Goal: Transaction & Acquisition: Download file/media

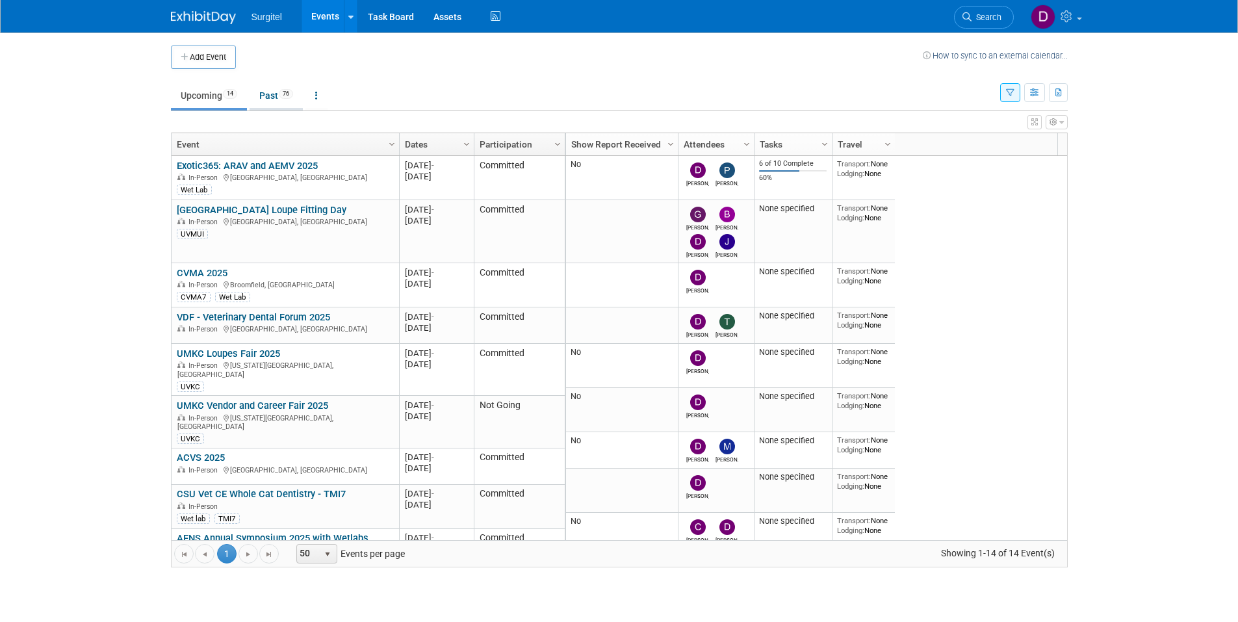
click at [274, 94] on link "Past 76" at bounding box center [276, 95] width 53 height 25
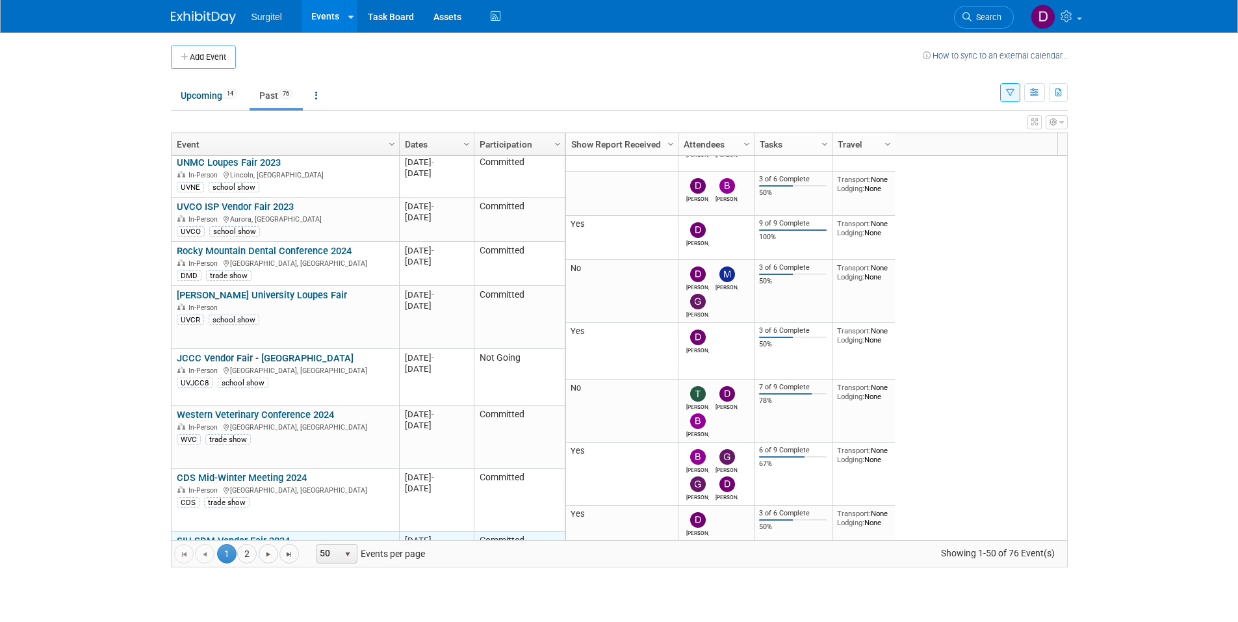
click at [263, 535] on link "SIU SDM Vendor Fair 2024" at bounding box center [233, 541] width 113 height 12
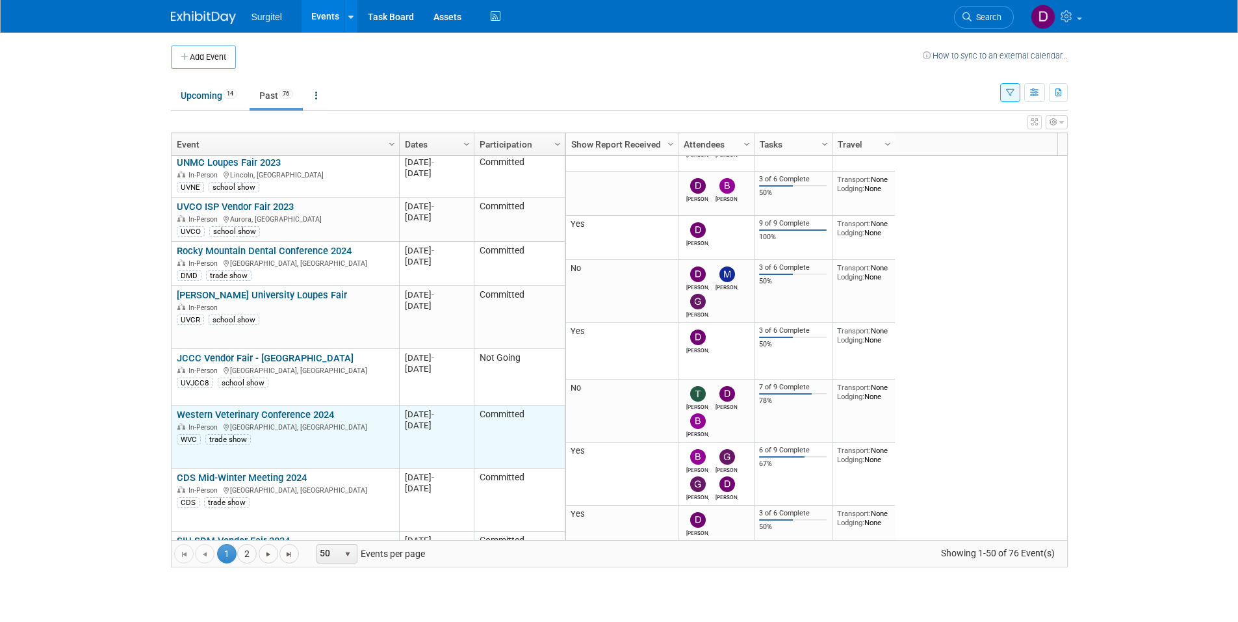
scroll to position [2697, 0]
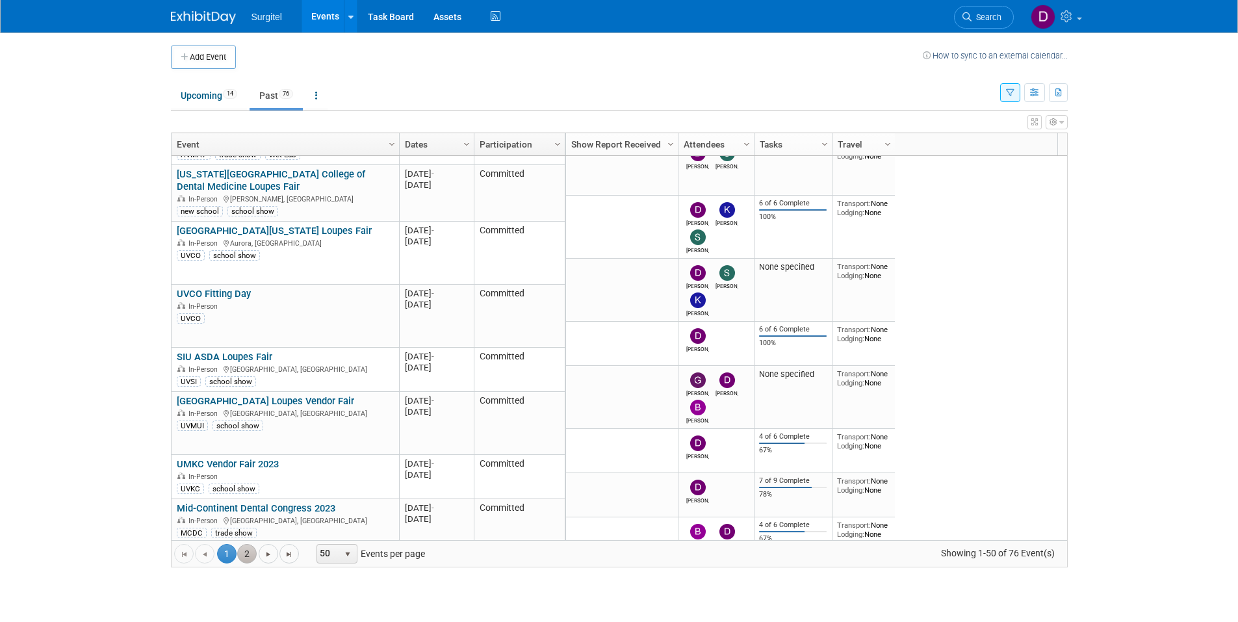
click at [251, 556] on link "2" at bounding box center [246, 553] width 19 height 19
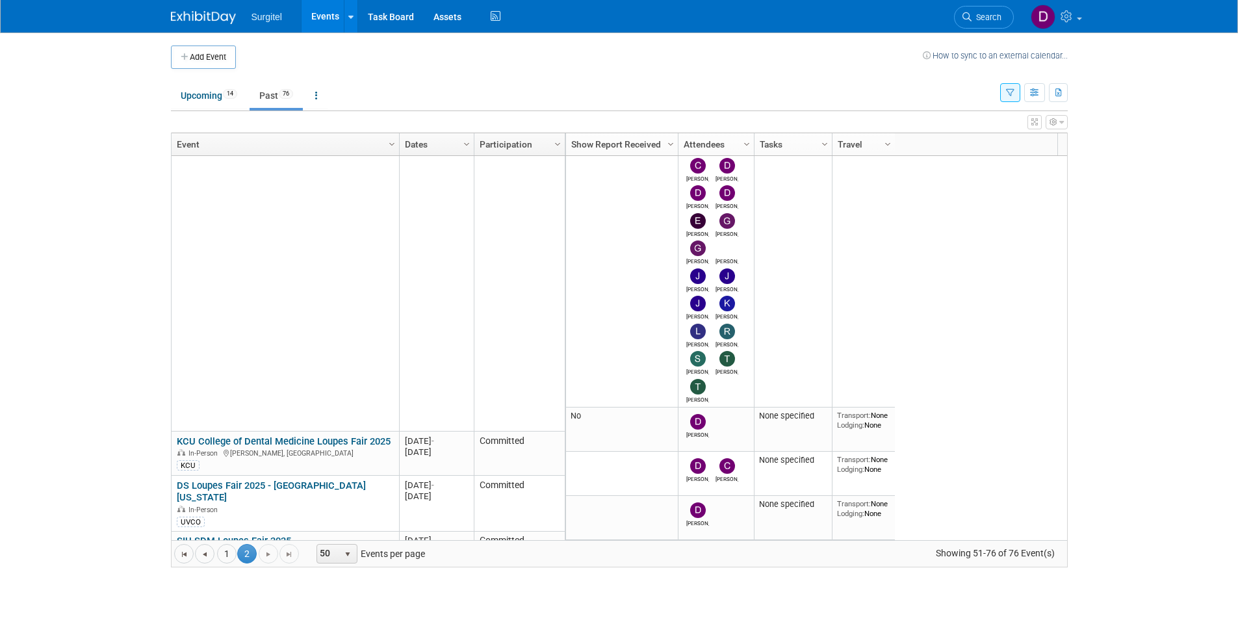
click at [444, 141] on link "Dates" at bounding box center [435, 144] width 60 height 22
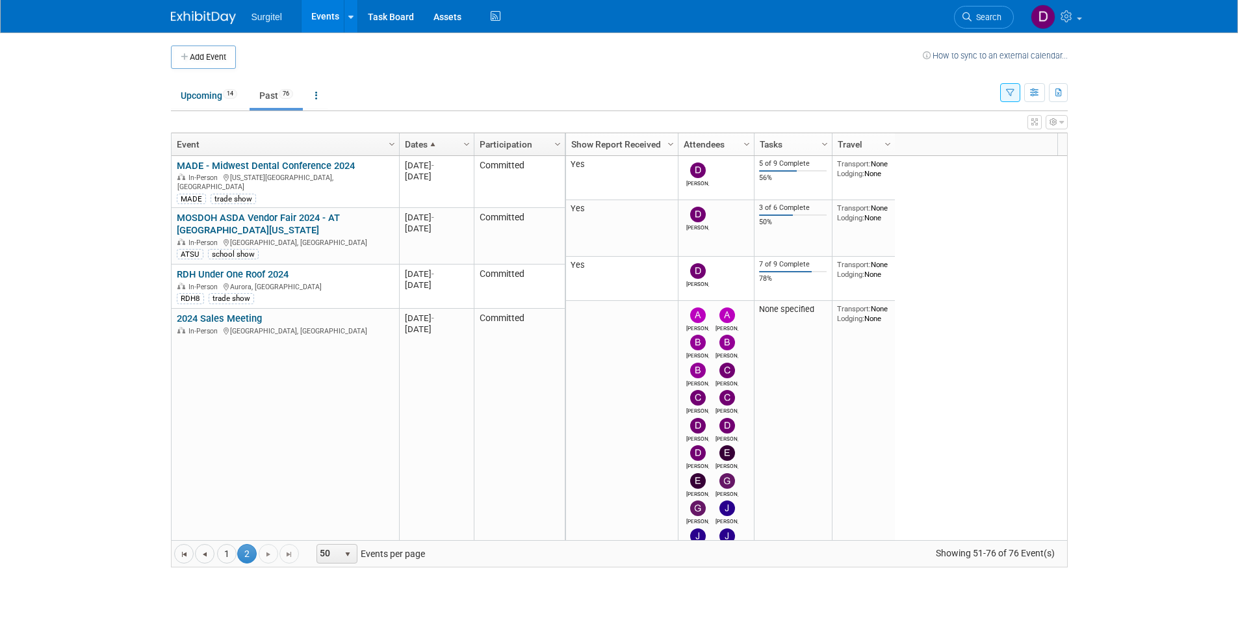
click at [442, 147] on link "Dates" at bounding box center [435, 144] width 60 height 22
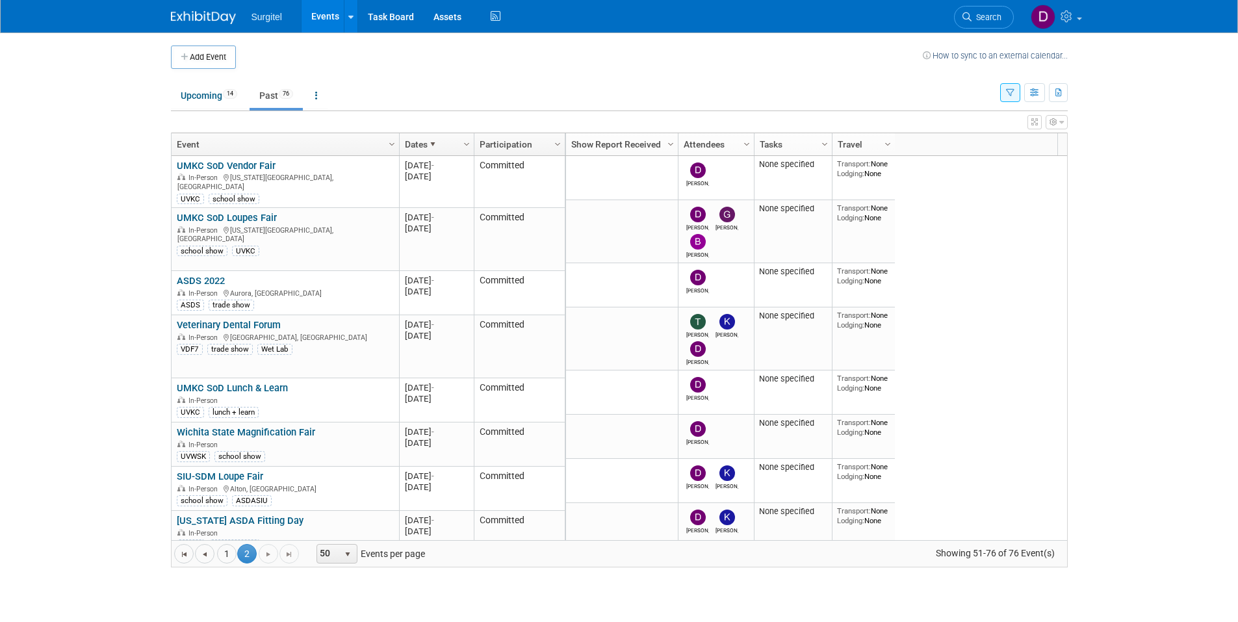
click at [442, 147] on link "Dates" at bounding box center [435, 144] width 60 height 22
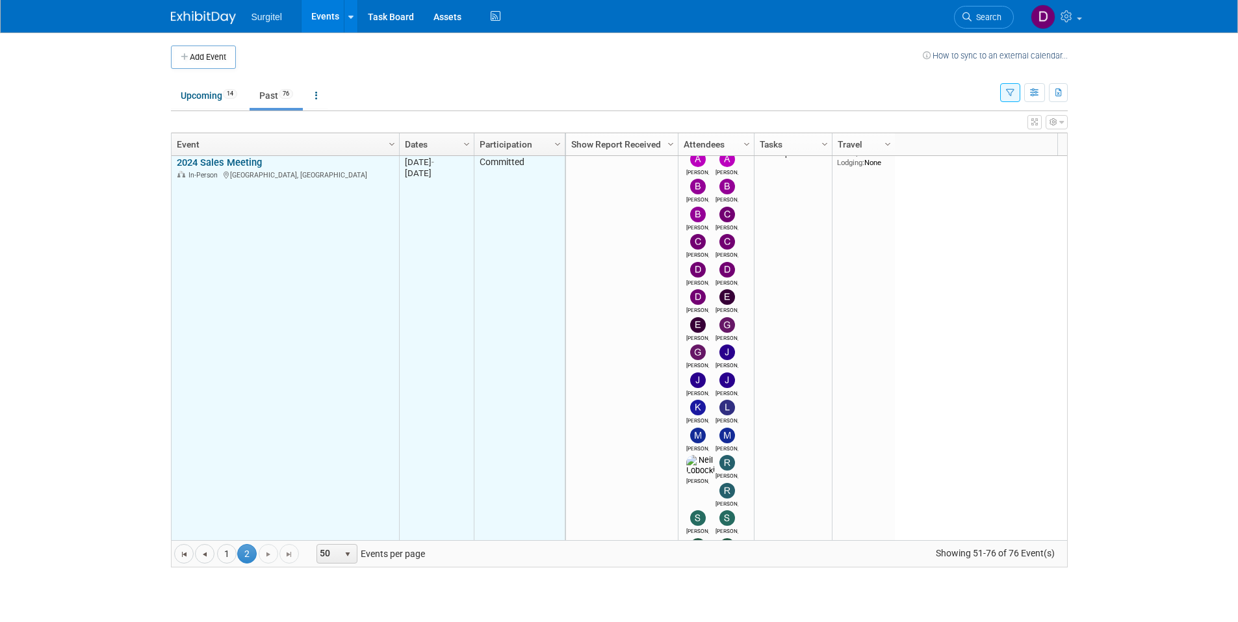
scroll to position [0, 0]
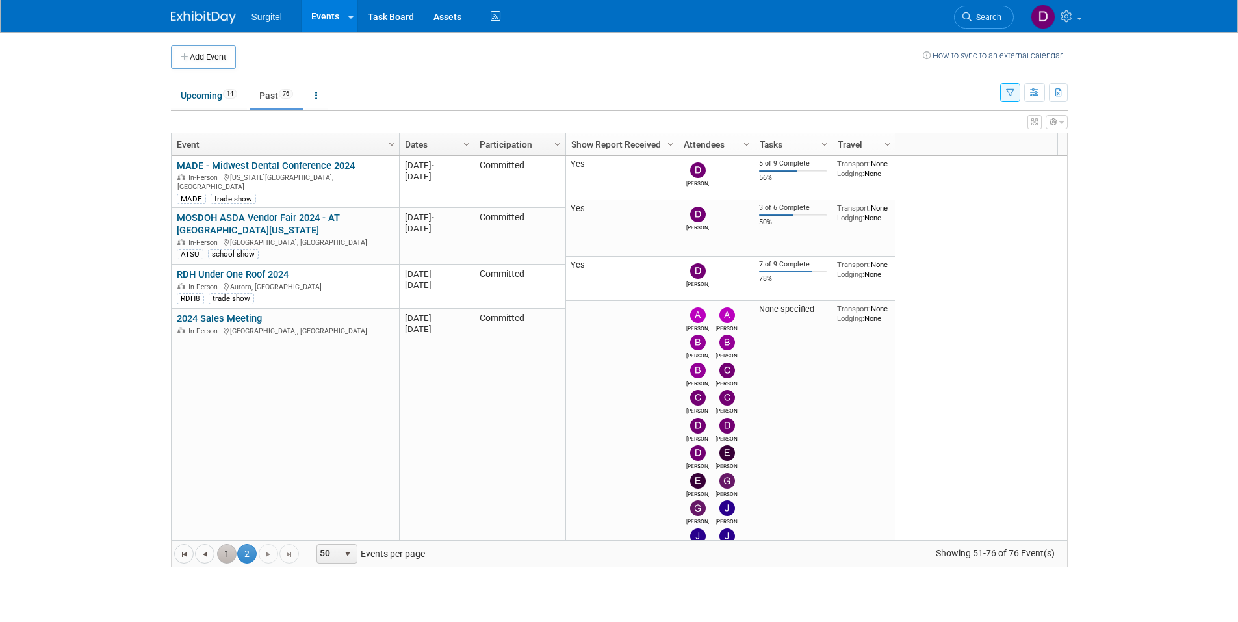
click at [229, 551] on link "1" at bounding box center [226, 553] width 19 height 19
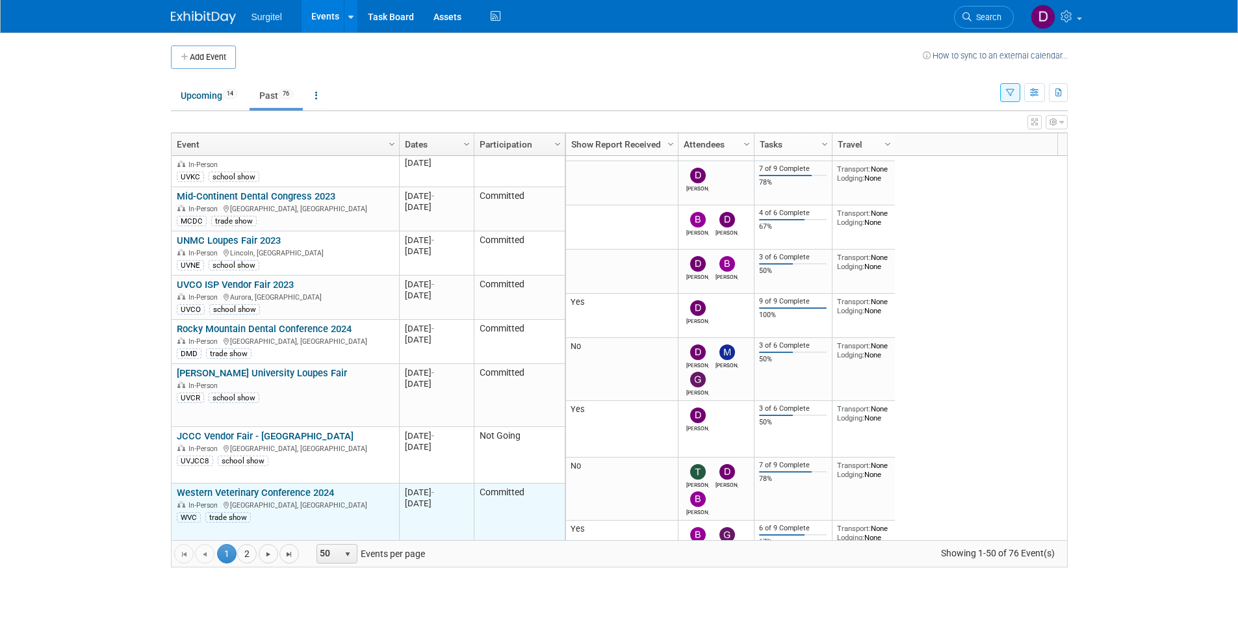
scroll to position [2619, 0]
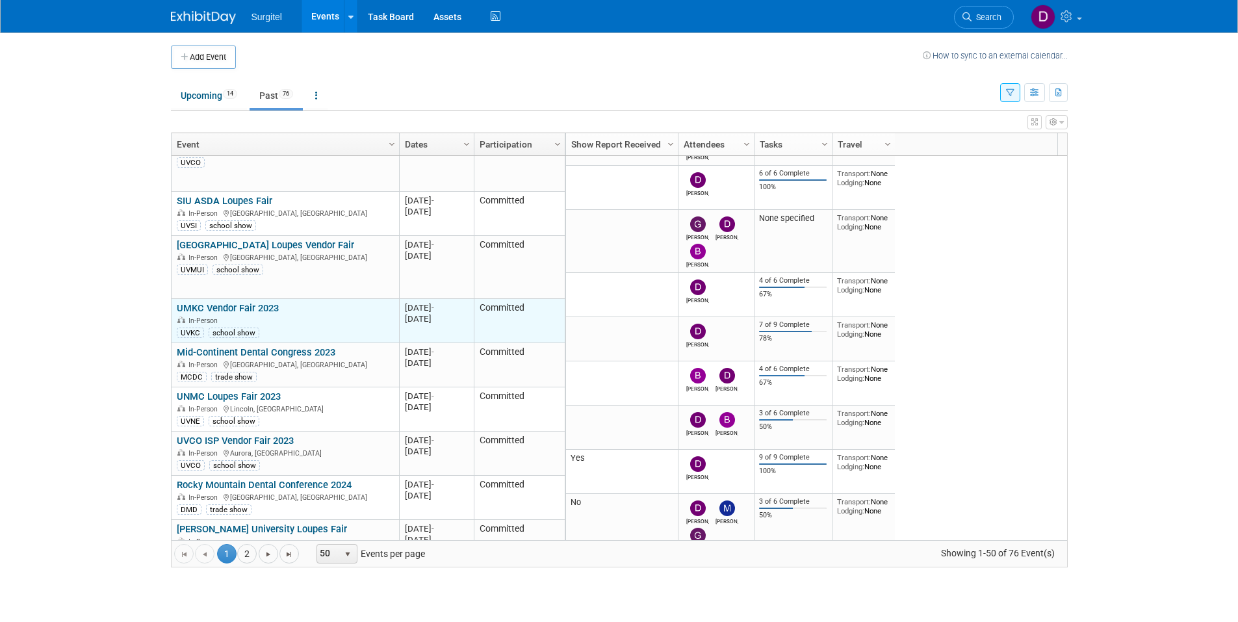
click at [266, 302] on link "UMKC Vendor Fair 2023" at bounding box center [228, 308] width 102 height 12
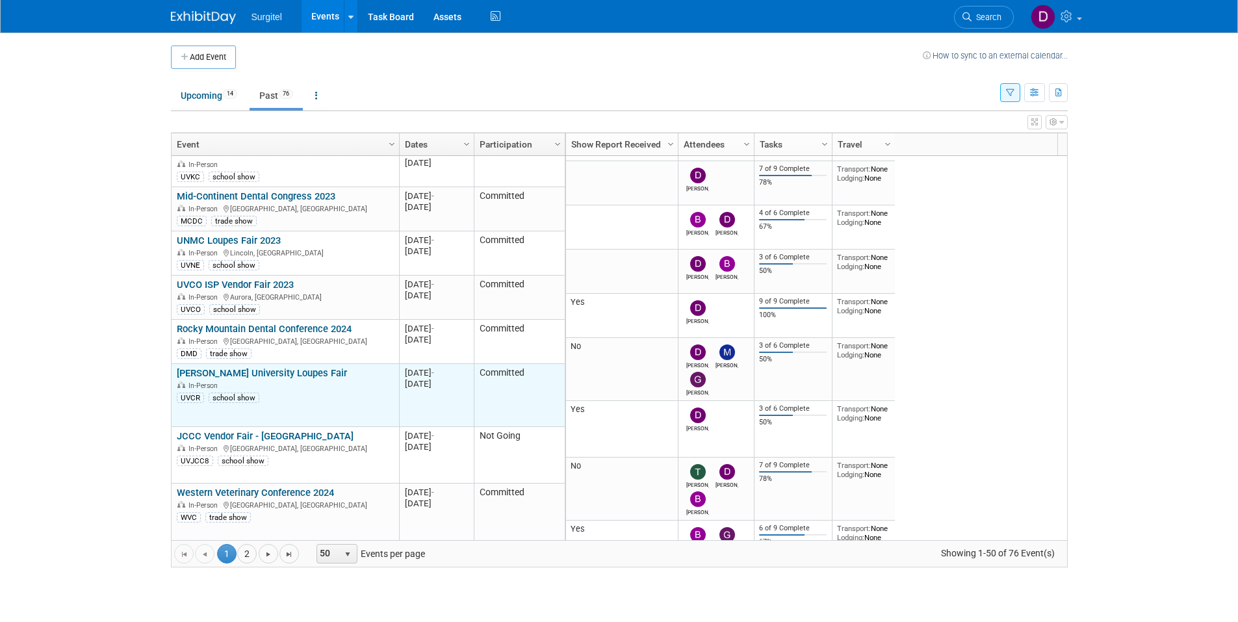
scroll to position [2775, 0]
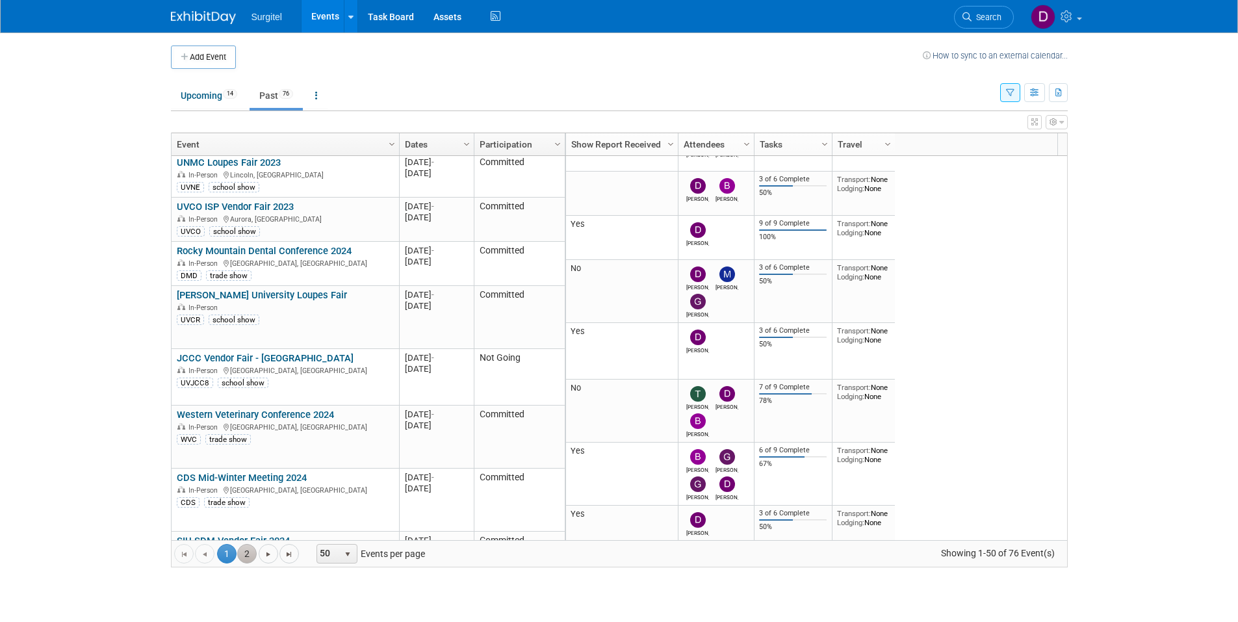
click at [244, 552] on link "2" at bounding box center [246, 553] width 19 height 19
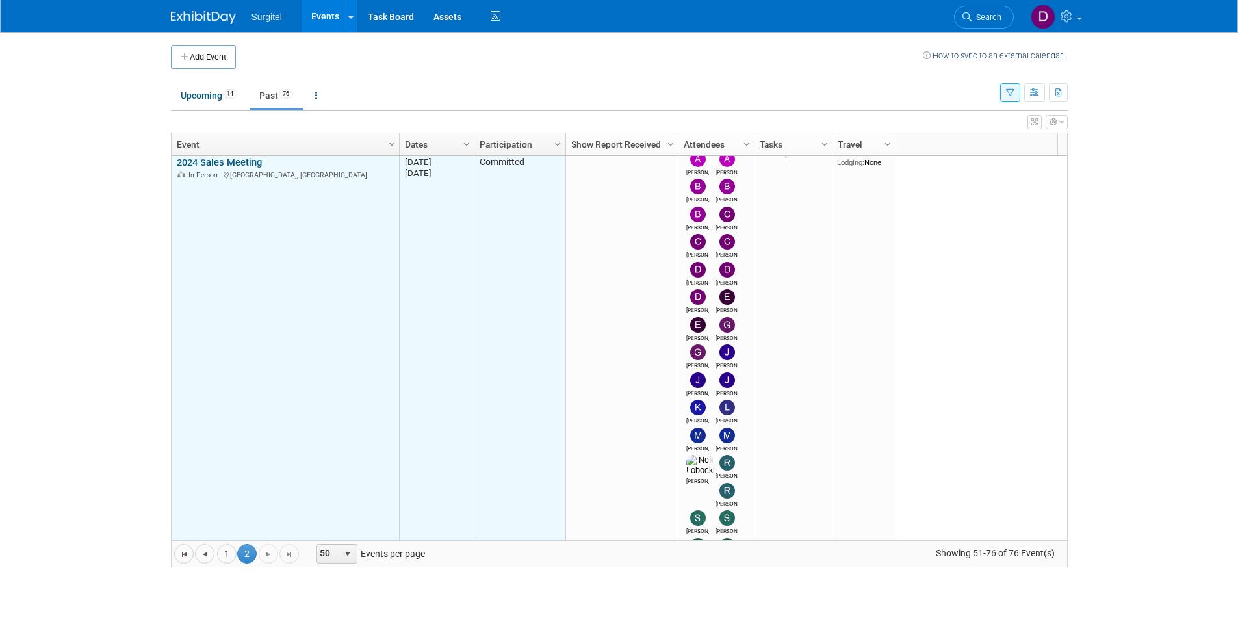
scroll to position [234, 0]
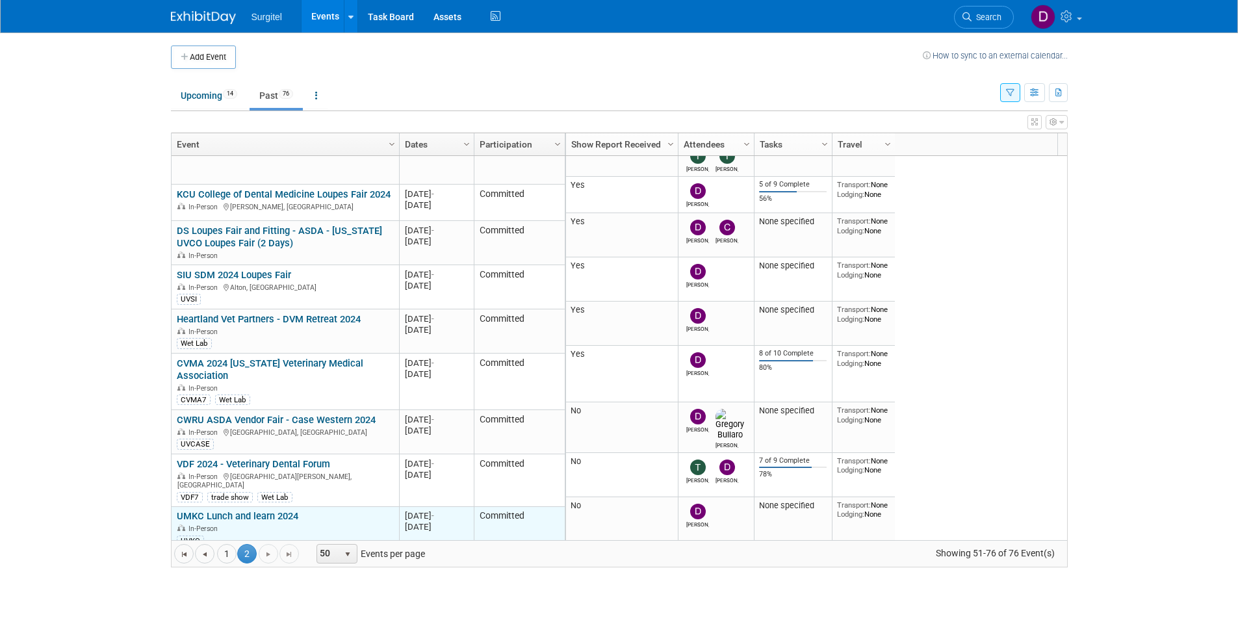
click at [271, 510] on link "UMKC Lunch and learn 2024" at bounding box center [238, 516] width 122 height 12
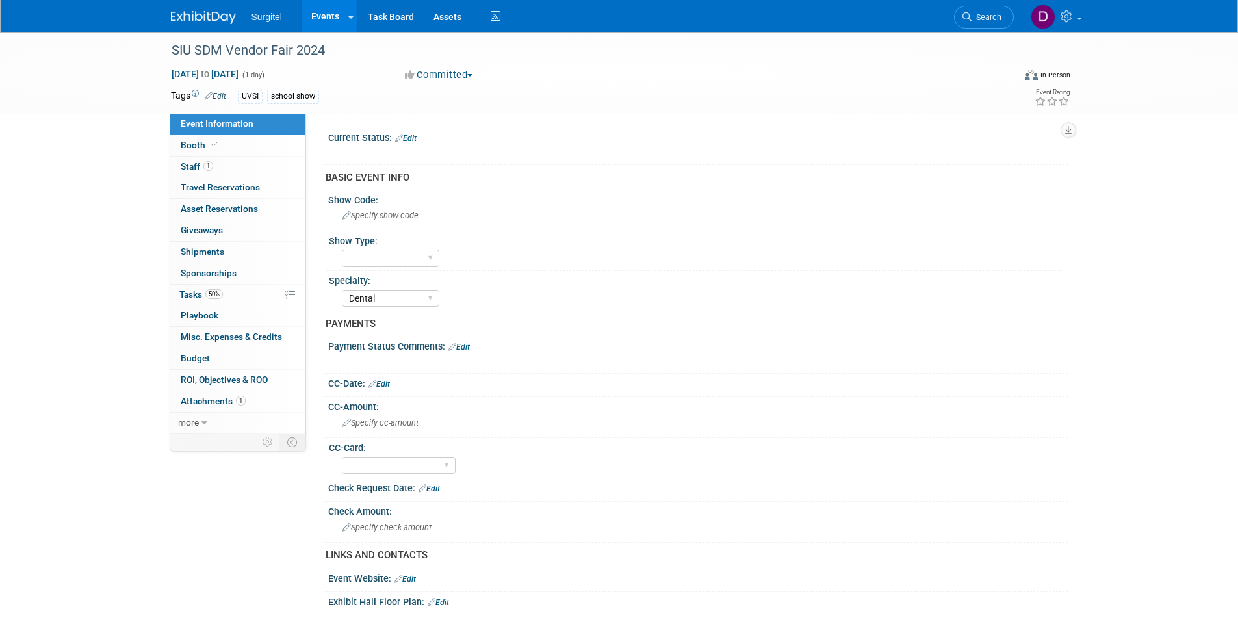
select select "Dental"
select select "Yes"
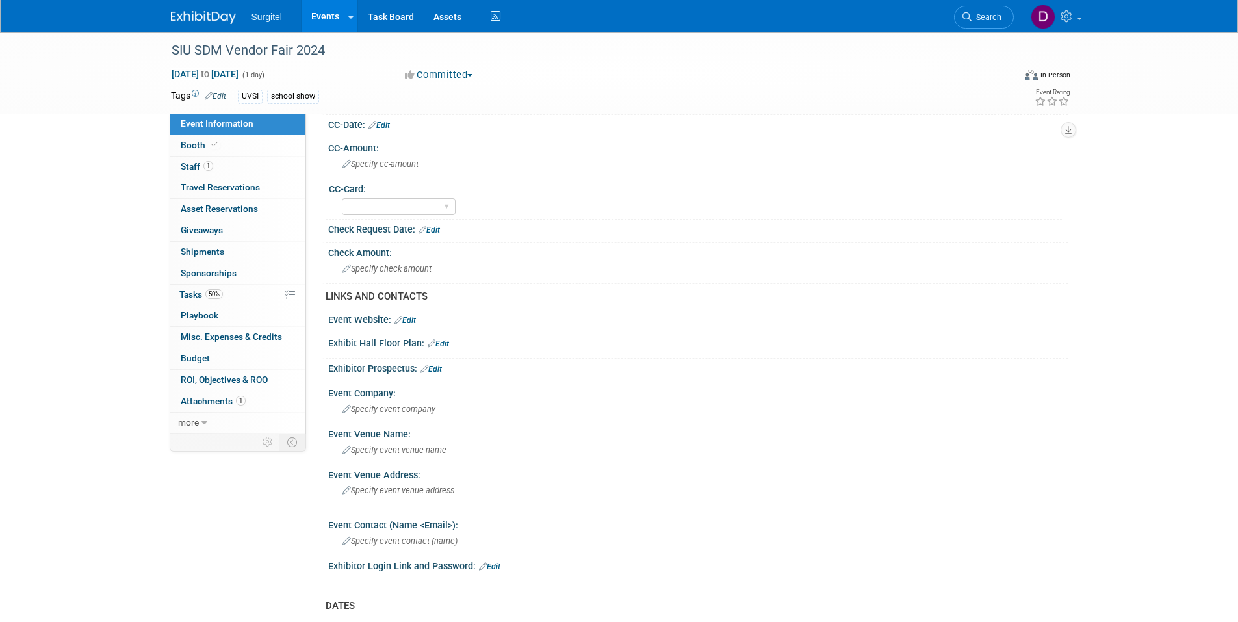
scroll to position [260, 0]
click at [201, 404] on span "Attachments 1" at bounding box center [213, 401] width 65 height 10
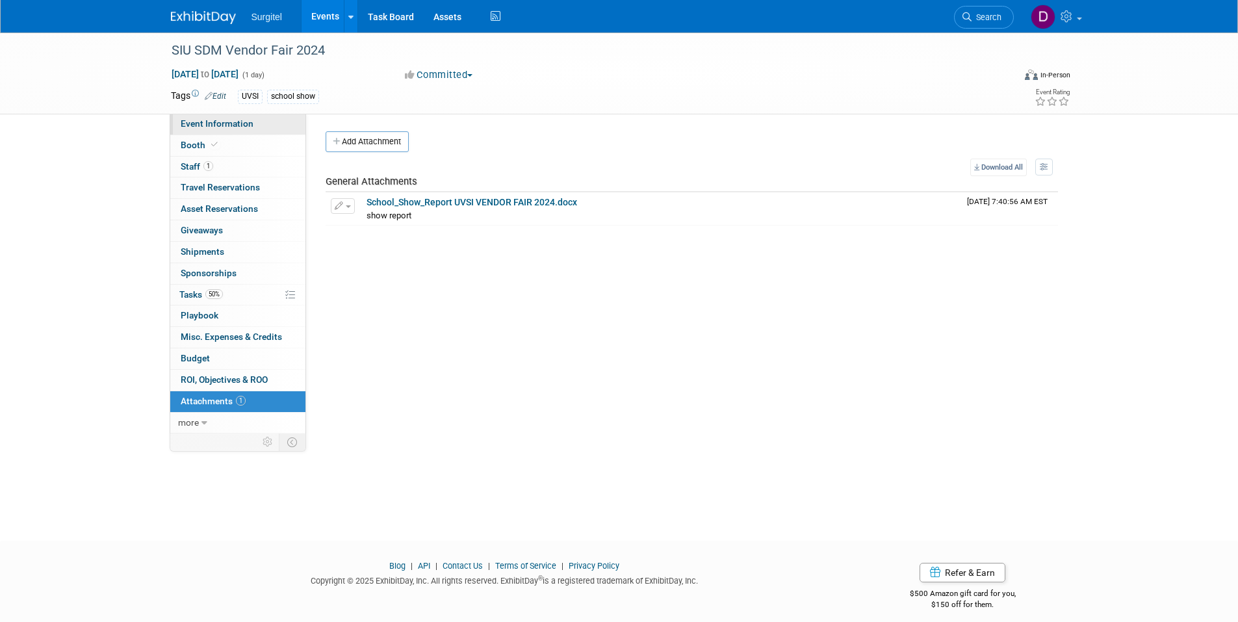
click at [219, 123] on span "Event Information" at bounding box center [217, 123] width 73 height 10
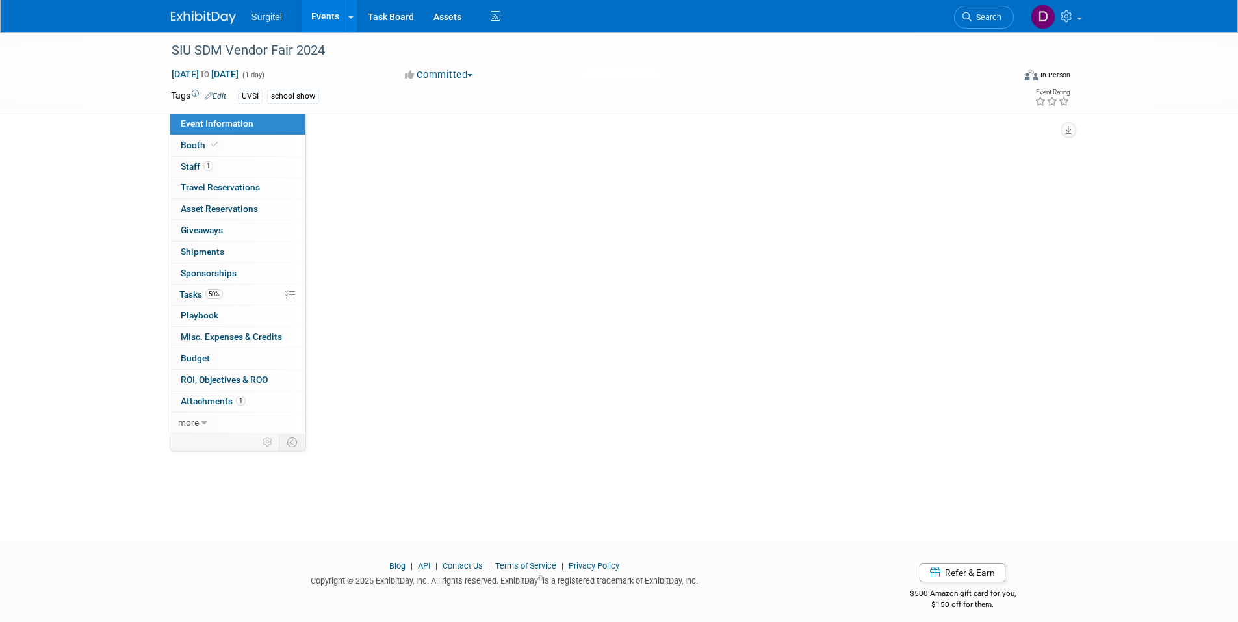
select select "Dental"
select select "Yes"
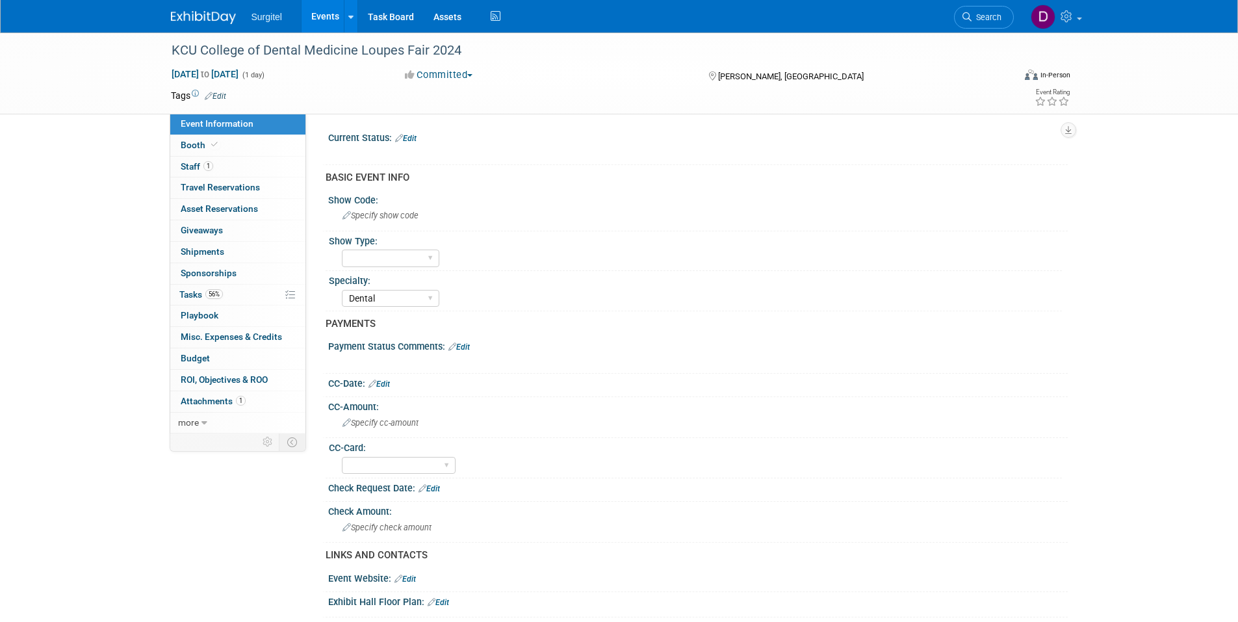
select select "Dental"
select select "Yes"
click at [234, 398] on span "Attachments 1" at bounding box center [213, 401] width 65 height 10
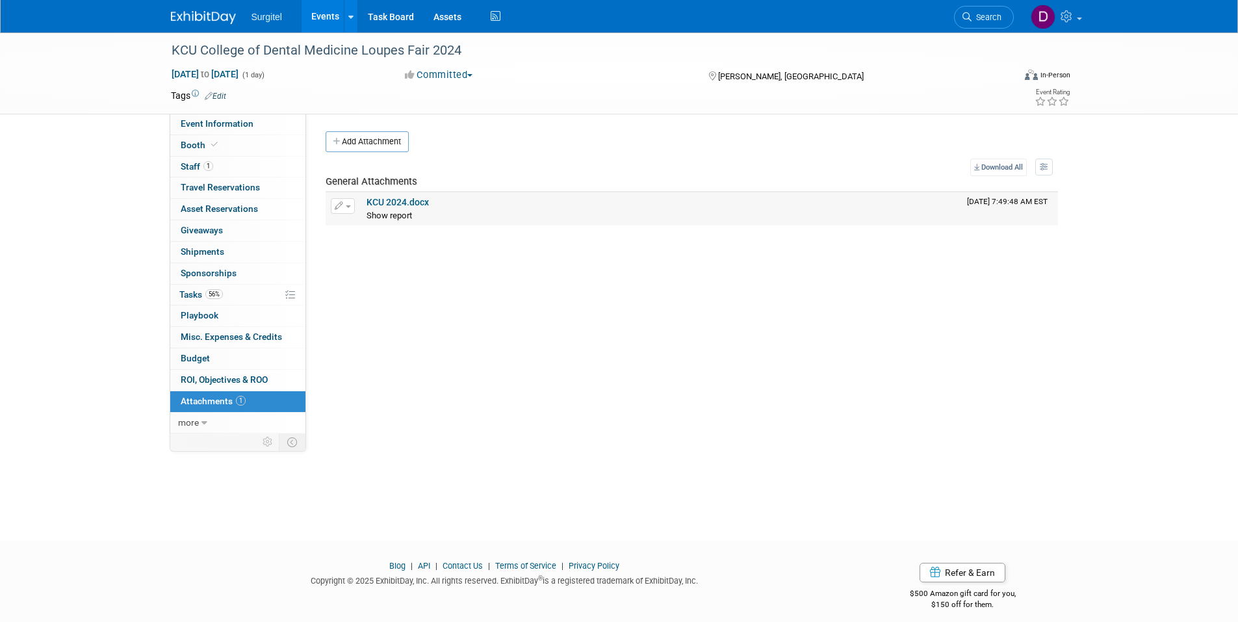
click at [412, 201] on link "KCU 2024.docx" at bounding box center [398, 202] width 62 height 10
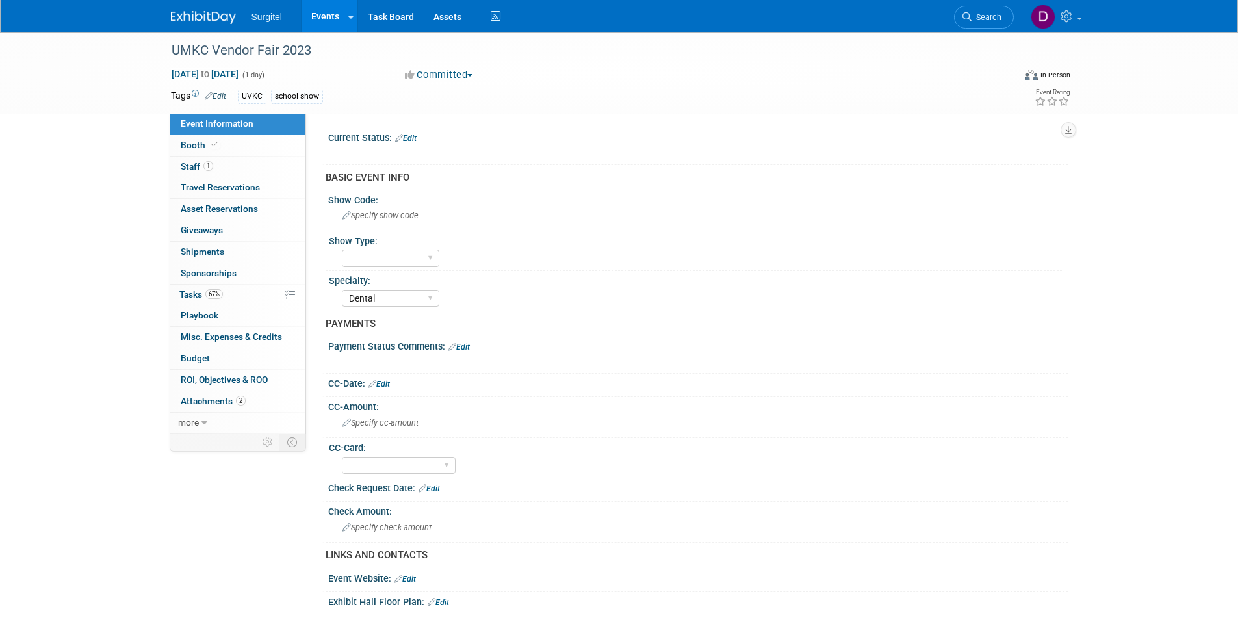
select select "Dental"
click at [225, 398] on span "Attachments 2" at bounding box center [213, 401] width 65 height 10
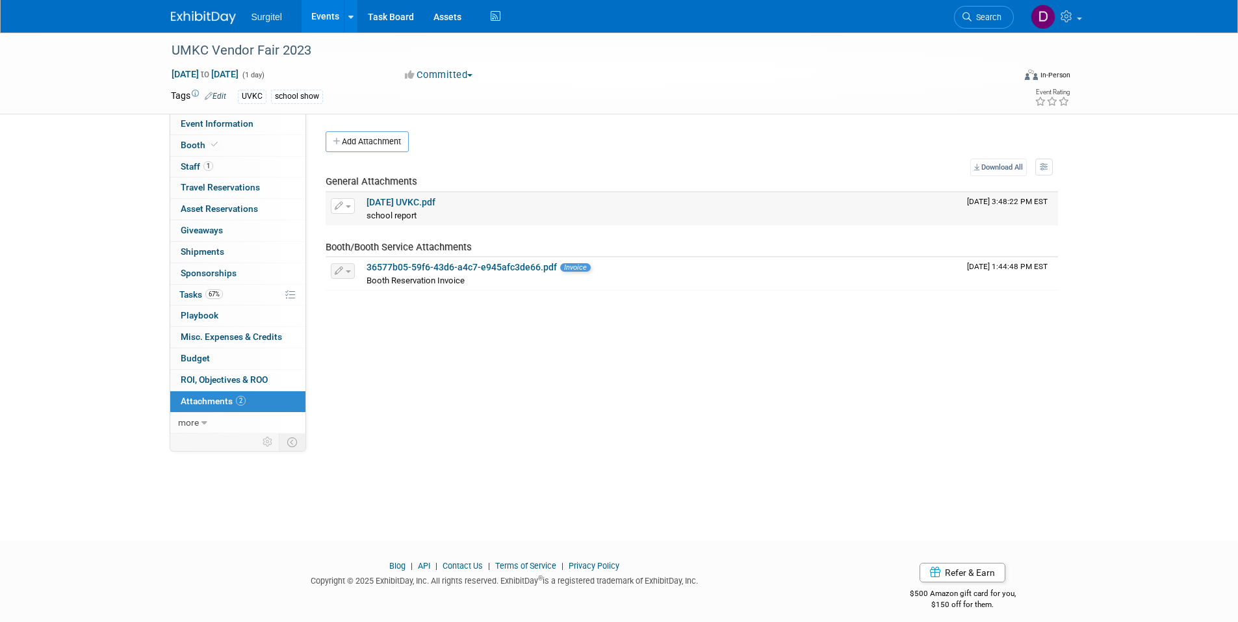
click at [413, 199] on link "23-10-18 UVKC.pdf" at bounding box center [401, 202] width 69 height 10
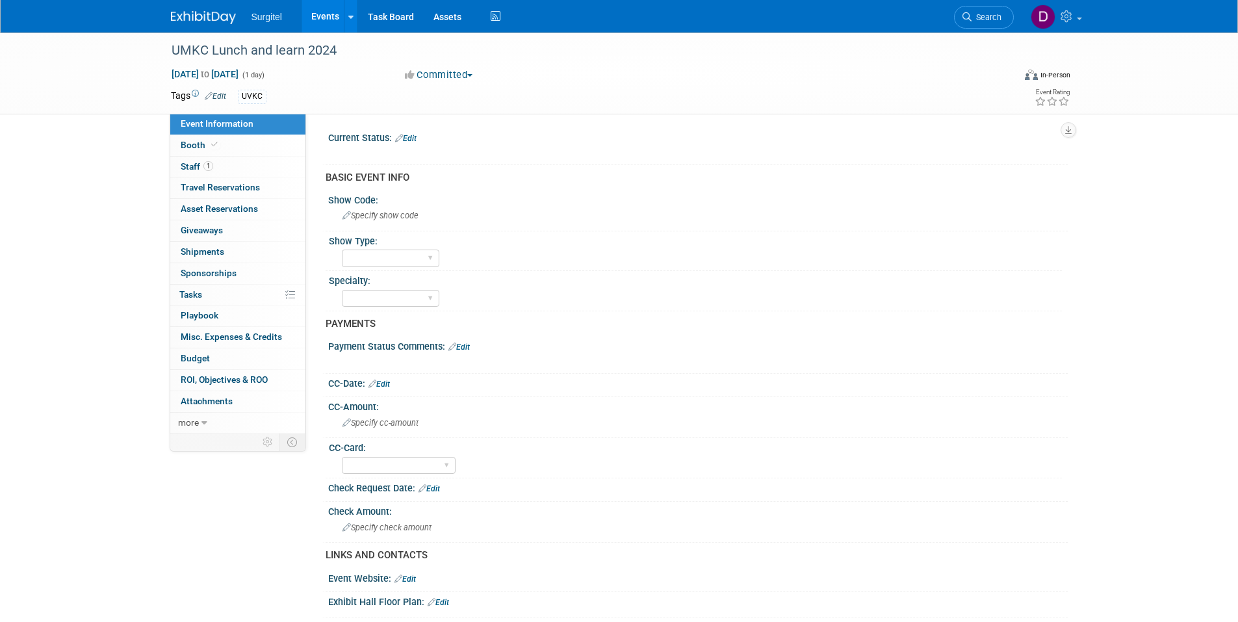
select select "No"
click at [211, 399] on span "Attachments 0" at bounding box center [207, 401] width 52 height 10
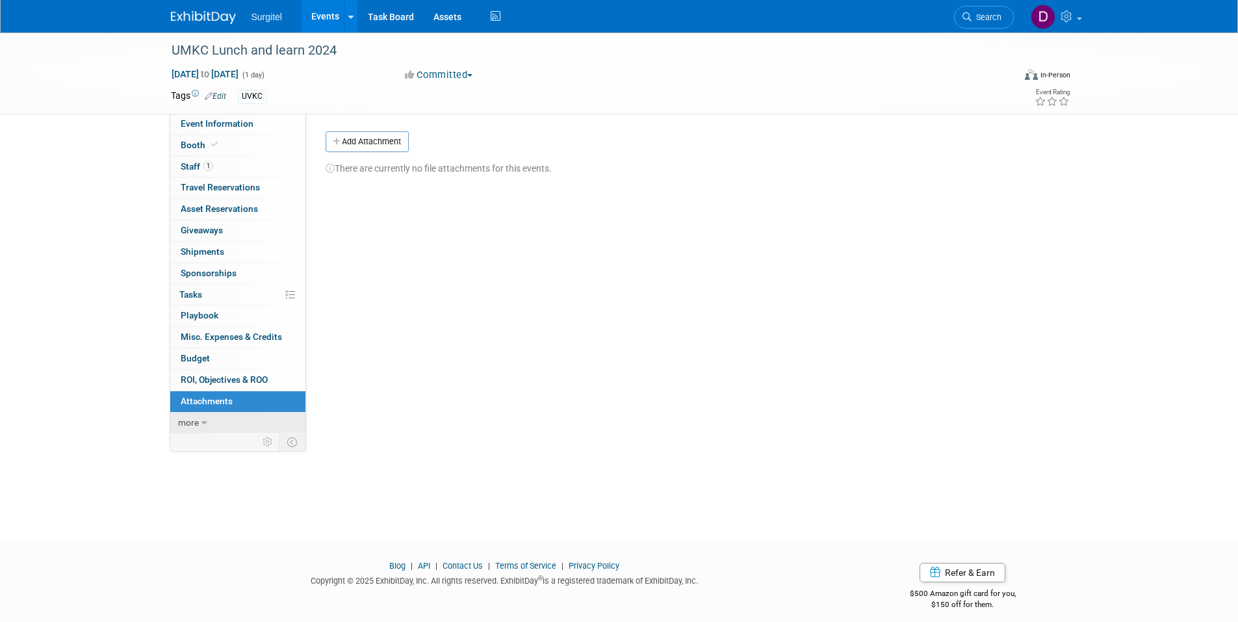
click at [192, 423] on span "more" at bounding box center [188, 422] width 21 height 10
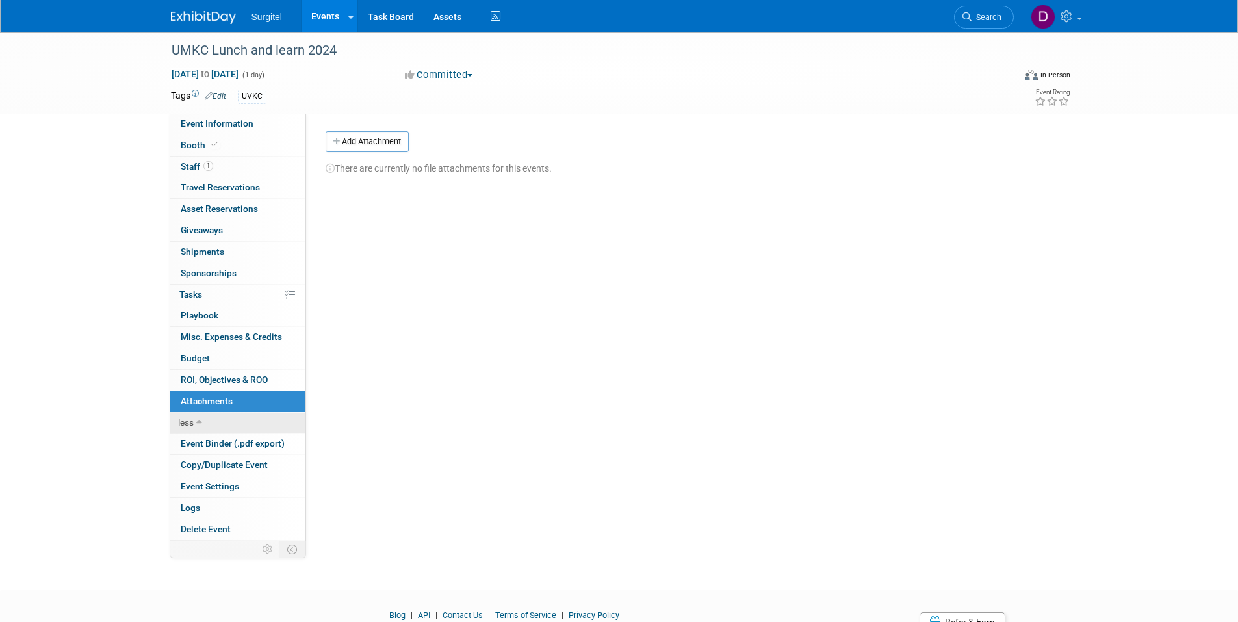
click at [192, 422] on span "less" at bounding box center [186, 422] width 16 height 10
